Goal: Information Seeking & Learning: Check status

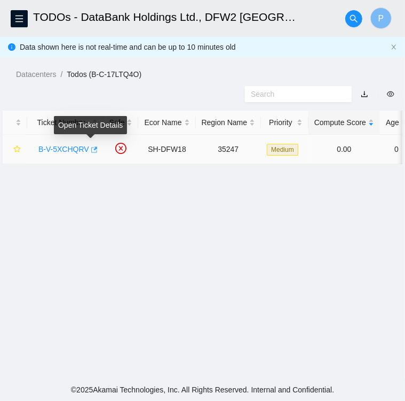
click at [92, 150] on icon "button" at bounding box center [94, 149] width 6 height 6
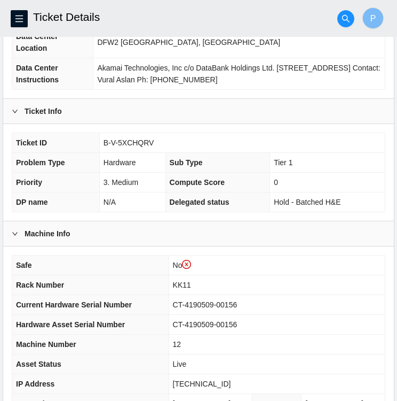
scroll to position [160, 0]
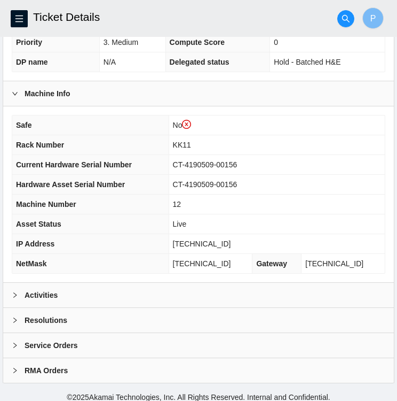
scroll to position [298, 0]
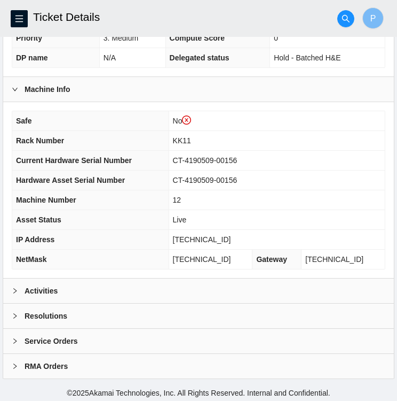
click at [86, 289] on div "Activities" at bounding box center [198, 290] width 391 height 25
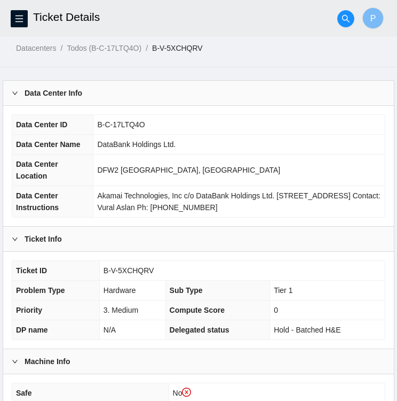
scroll to position [25, 0]
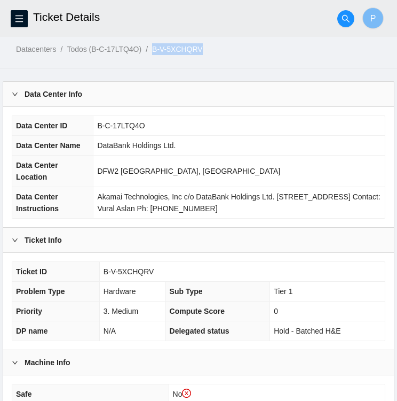
drag, startPoint x: 205, startPoint y: 49, endPoint x: 150, endPoint y: 44, distance: 55.3
click at [150, 44] on ol "Datacenters / Todos (B-C-17LTQ4O) / B-V-5XCHQRV /" at bounding box center [206, 49] width 381 height 12
copy ol "B-V-5XCHQRV"
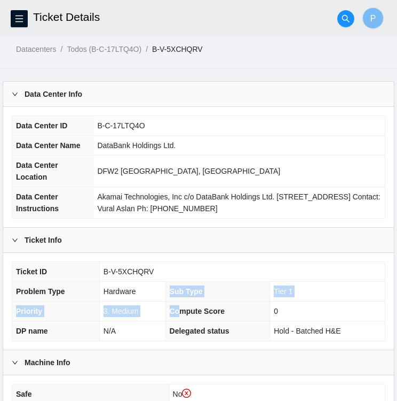
click at [158, 290] on tbody "Ticket ID B-V-5XCHQRV Problem Type Hardware Sub Type Tier 1 Priority 3. Medium …" at bounding box center [198, 301] width 373 height 79
click at [158, 290] on td "Hardware" at bounding box center [132, 291] width 66 height 20
click at [156, 279] on td "B-V-5XCHQRV" at bounding box center [242, 272] width 286 height 20
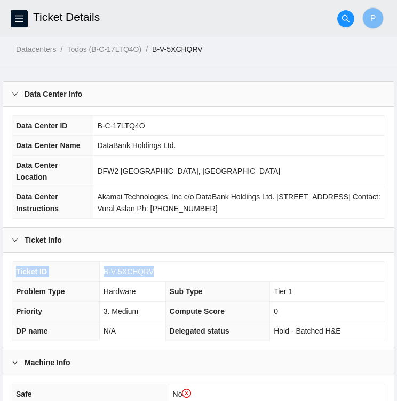
drag, startPoint x: 157, startPoint y: 274, endPoint x: 106, endPoint y: 262, distance: 52.6
click at [106, 262] on td "B-V-5XCHQRV" at bounding box center [242, 272] width 286 height 20
click at [94, 265] on th "Ticket ID" at bounding box center [55, 272] width 87 height 20
drag, startPoint x: 105, startPoint y: 269, endPoint x: 150, endPoint y: 271, distance: 45.5
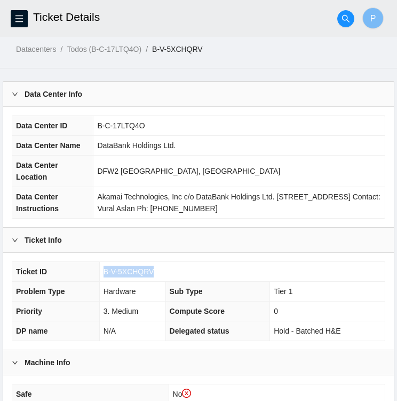
click at [150, 271] on span "B-V-5XCHQRV" at bounding box center [129, 271] width 51 height 9
copy span "B-V-5XCHQRV"
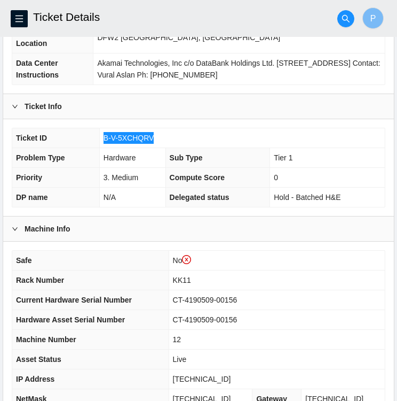
scroll to position [163, 0]
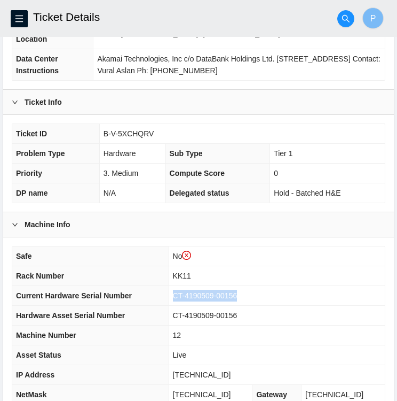
drag, startPoint x: 183, startPoint y: 291, endPoint x: 252, endPoint y: 293, distance: 68.4
click at [252, 293] on td "CT-4190509-00156" at bounding box center [277, 296] width 216 height 20
copy span "CT-4190509-00156"
click at [256, 119] on div "Ticket ID B-V-5XCHQRV Problem Type Hardware Sub Type Tier 1 Priority 3. Medium …" at bounding box center [198, 163] width 391 height 97
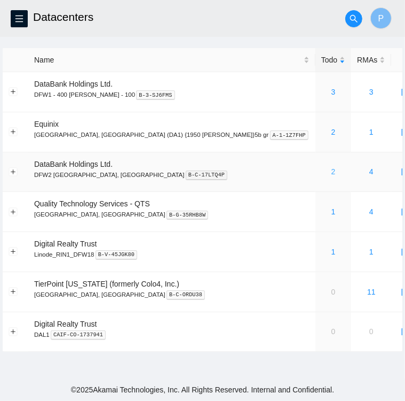
click at [332, 173] on link "2" at bounding box center [334, 171] width 4 height 9
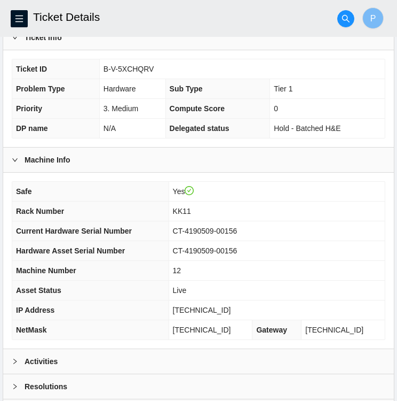
scroll to position [207, 0]
click at [90, 350] on div "Activities" at bounding box center [198, 361] width 391 height 25
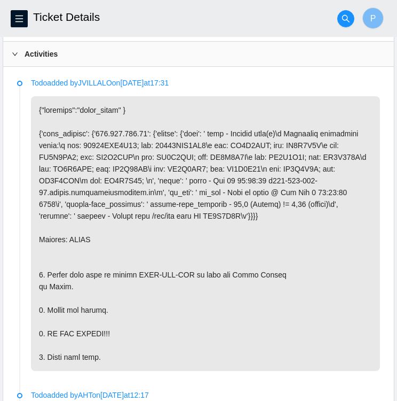
scroll to position [515, 0]
